Goal: Find specific page/section: Find specific page/section

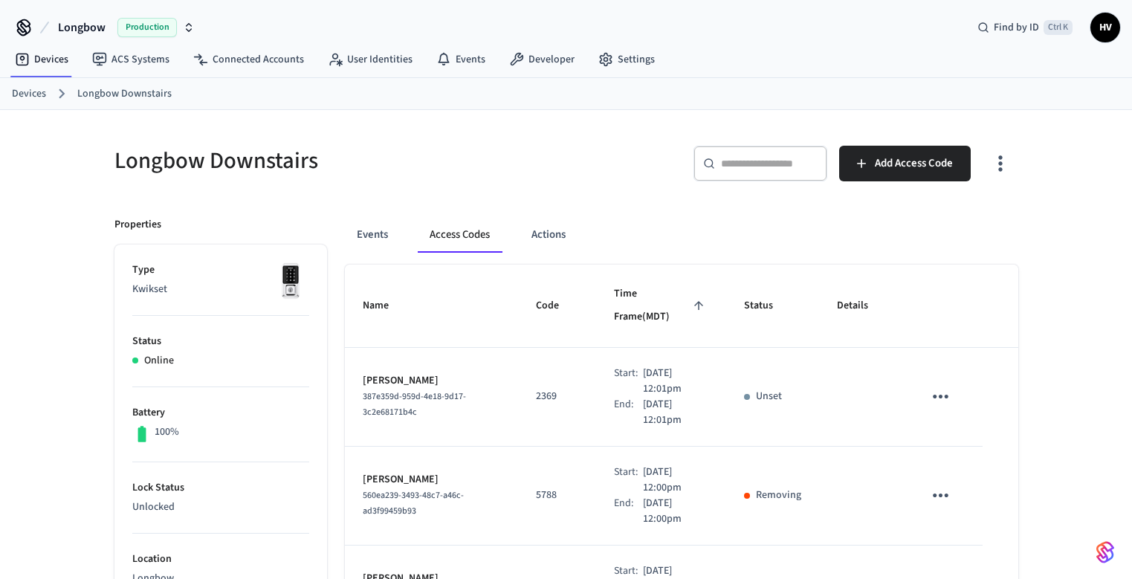
scroll to position [20, 0]
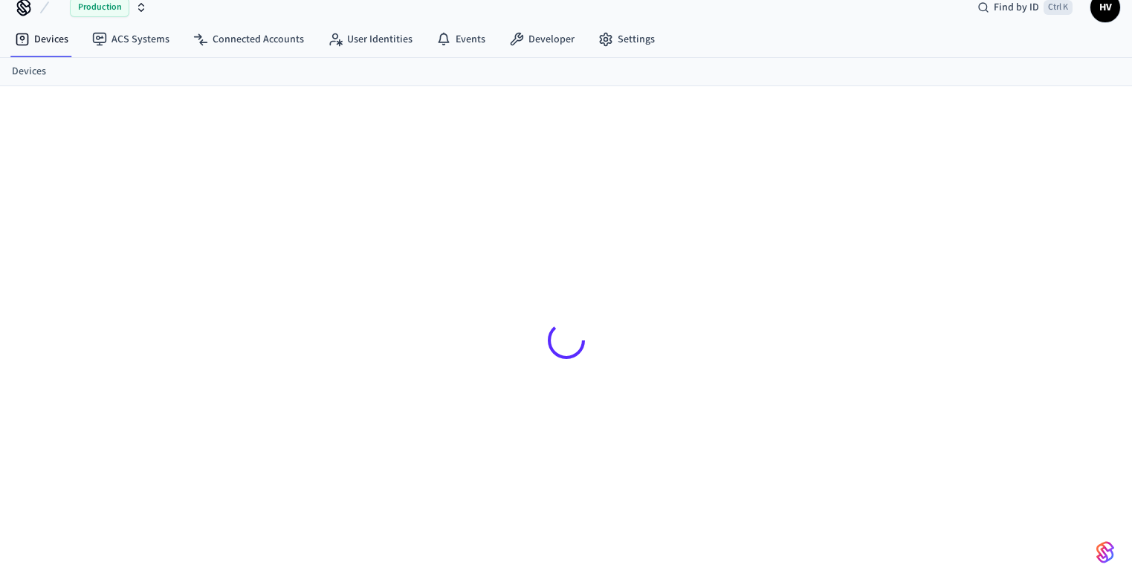
scroll to position [20, 0]
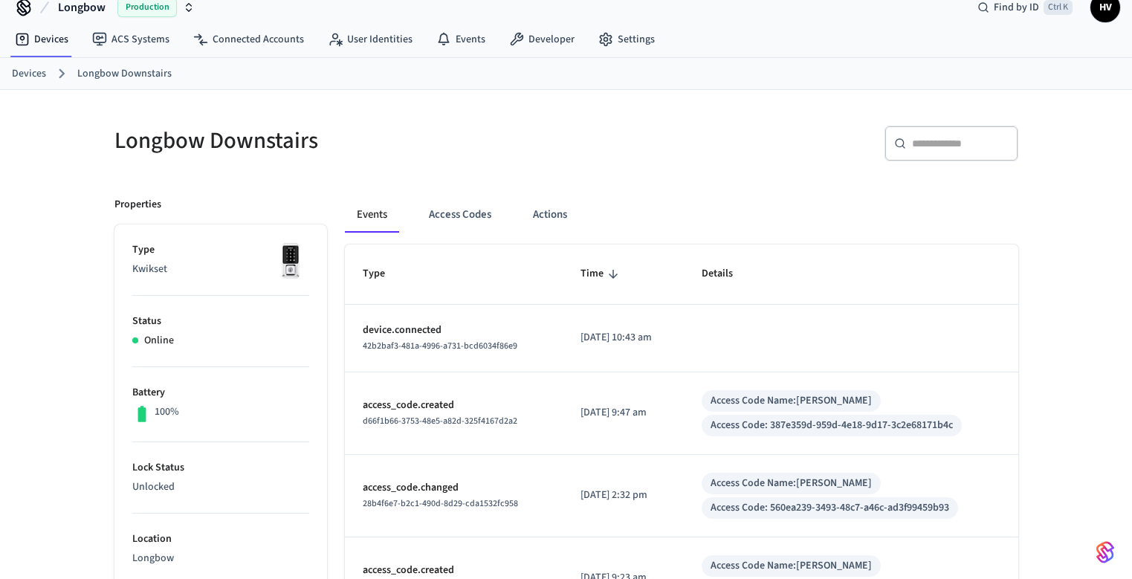
click at [478, 211] on button "Access Codes" at bounding box center [460, 215] width 86 height 36
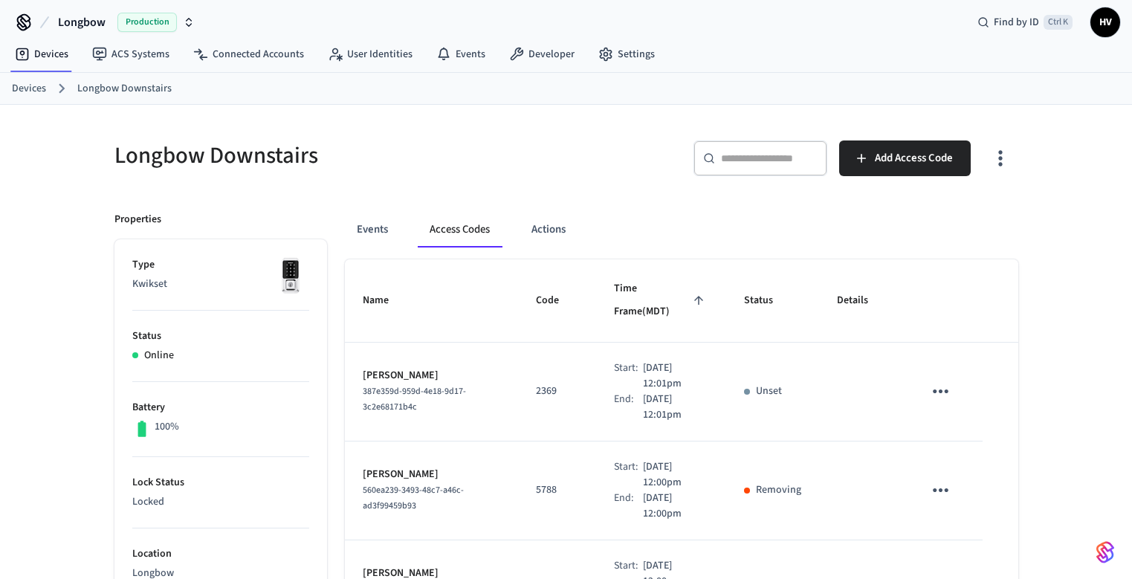
scroll to position [0, 0]
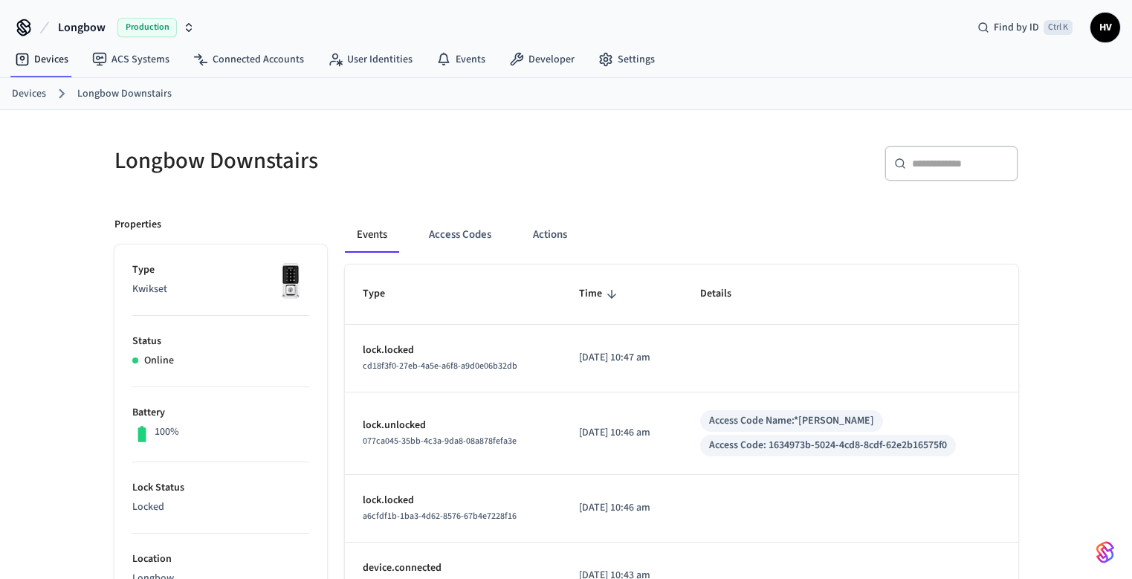
click at [453, 241] on button "Access Codes" at bounding box center [460, 235] width 86 height 36
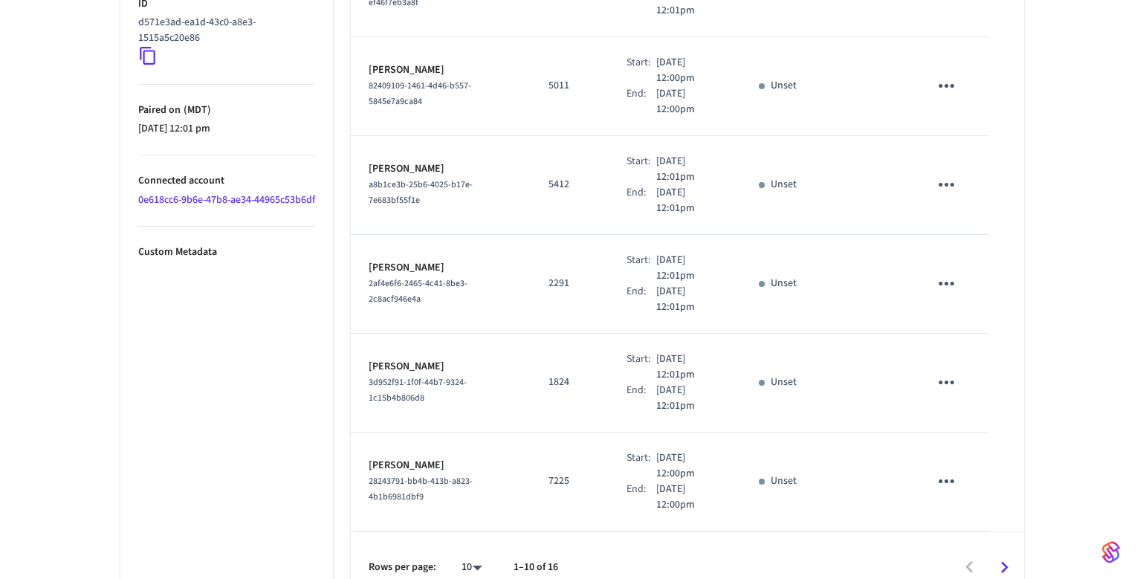
scroll to position [806, 0]
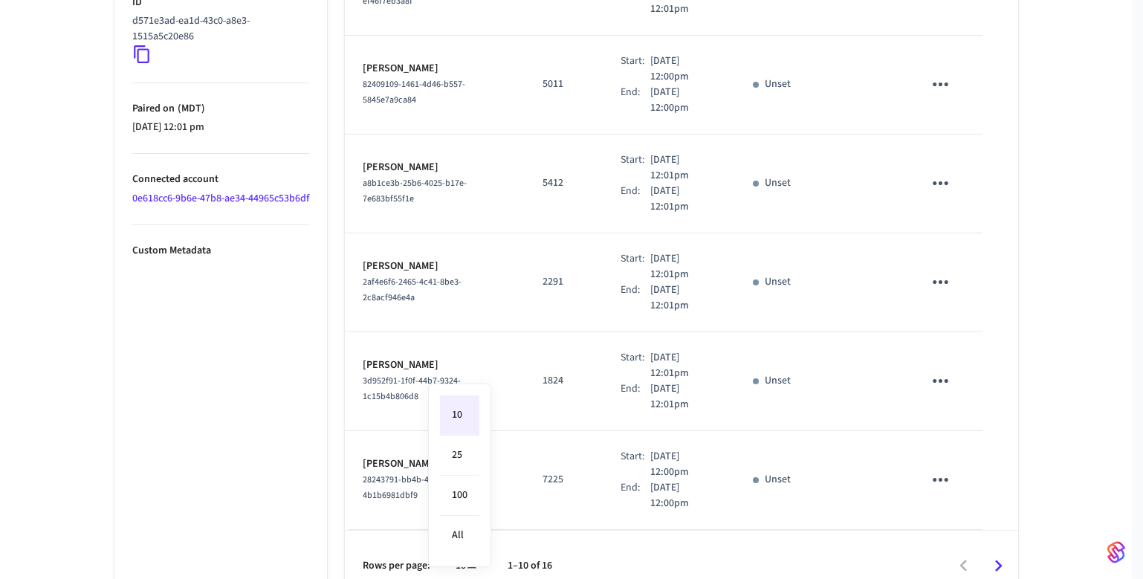
click at [467, 456] on li "25" at bounding box center [459, 455] width 39 height 40
type input "**"
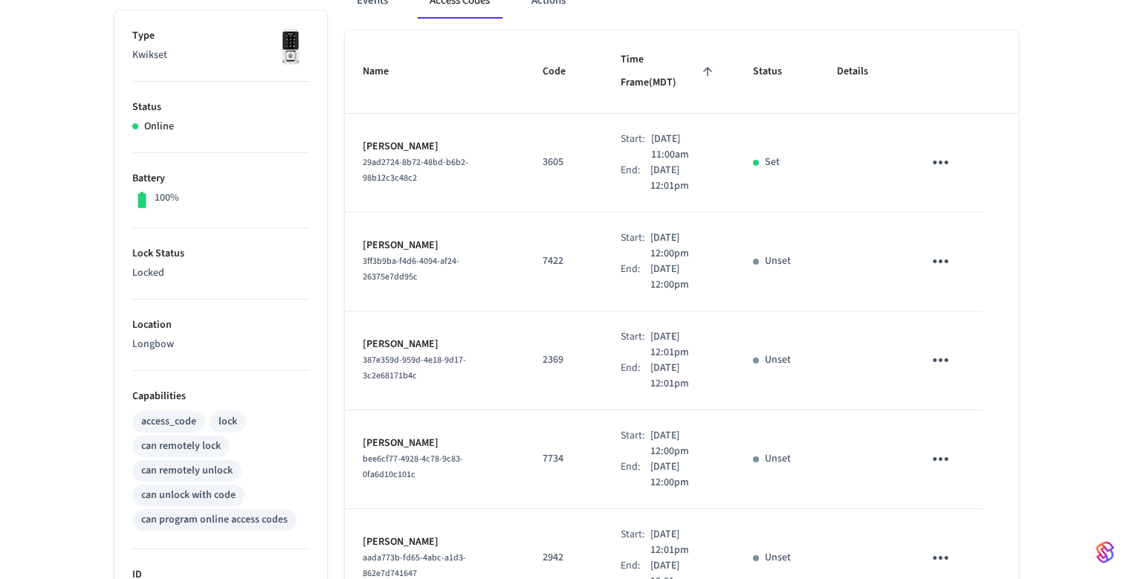
scroll to position [0, 0]
